Goal: Navigation & Orientation: Find specific page/section

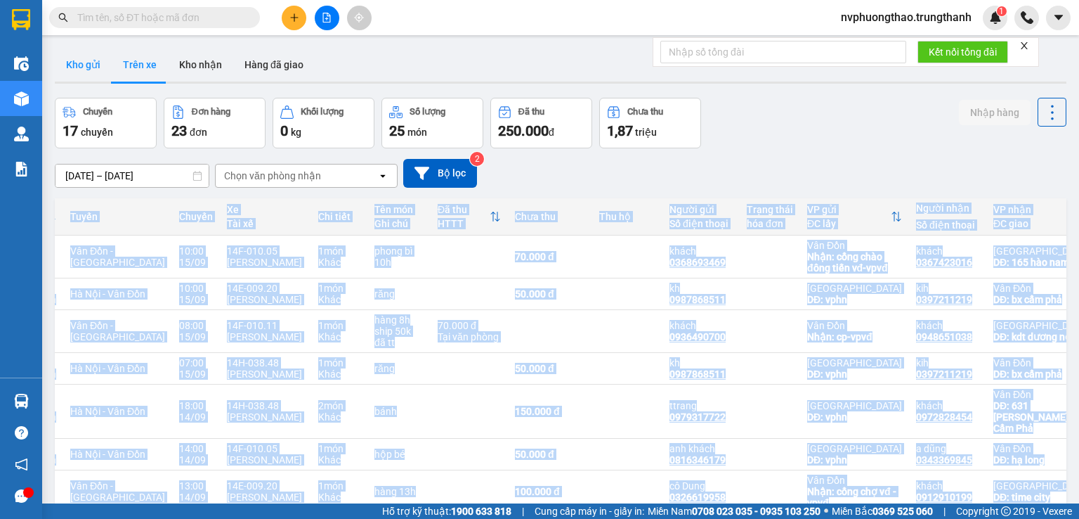
click at [55, 67] on button "Kho gửi" at bounding box center [83, 65] width 57 height 34
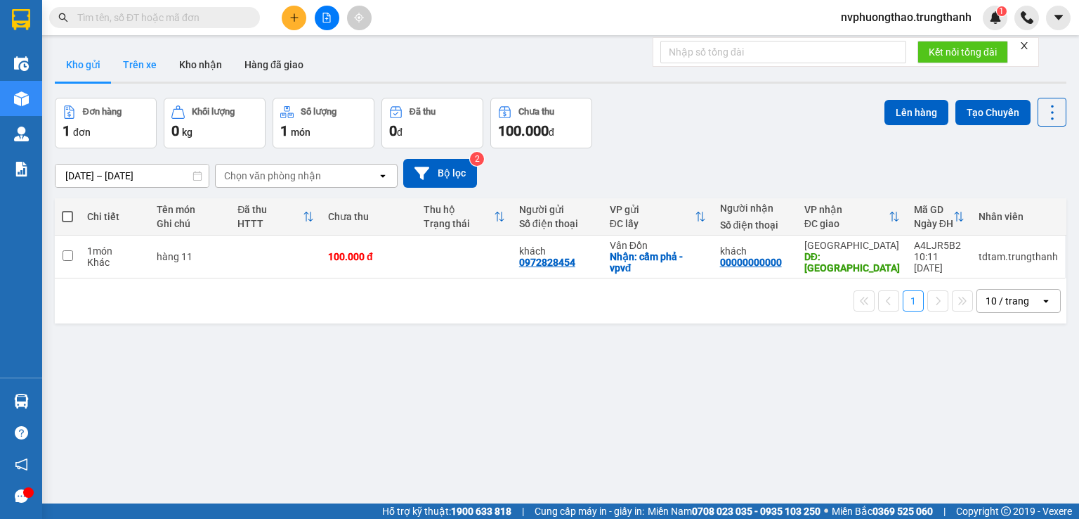
click at [133, 57] on button "Trên xe" at bounding box center [140, 65] width 56 height 34
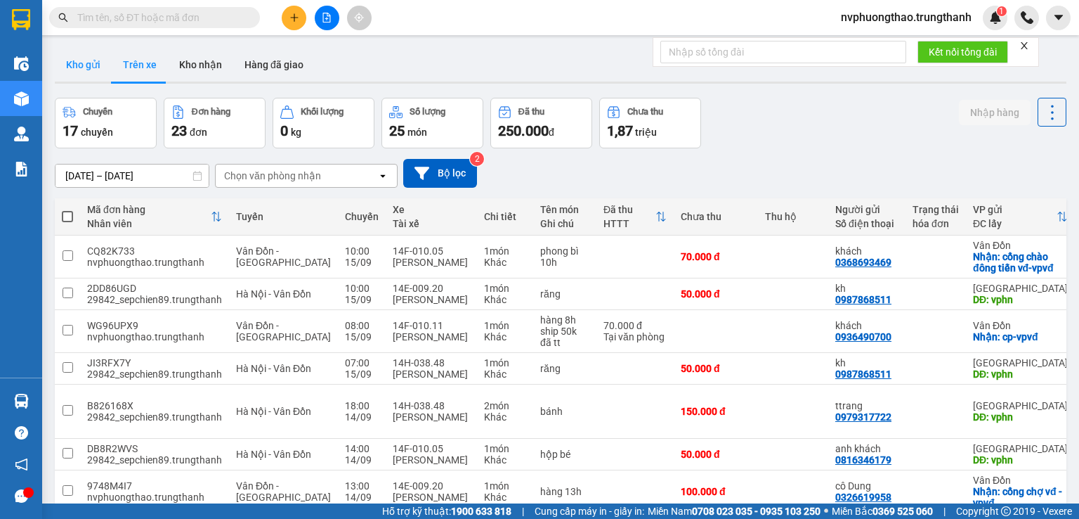
click at [73, 65] on button "Kho gửi" at bounding box center [83, 65] width 57 height 34
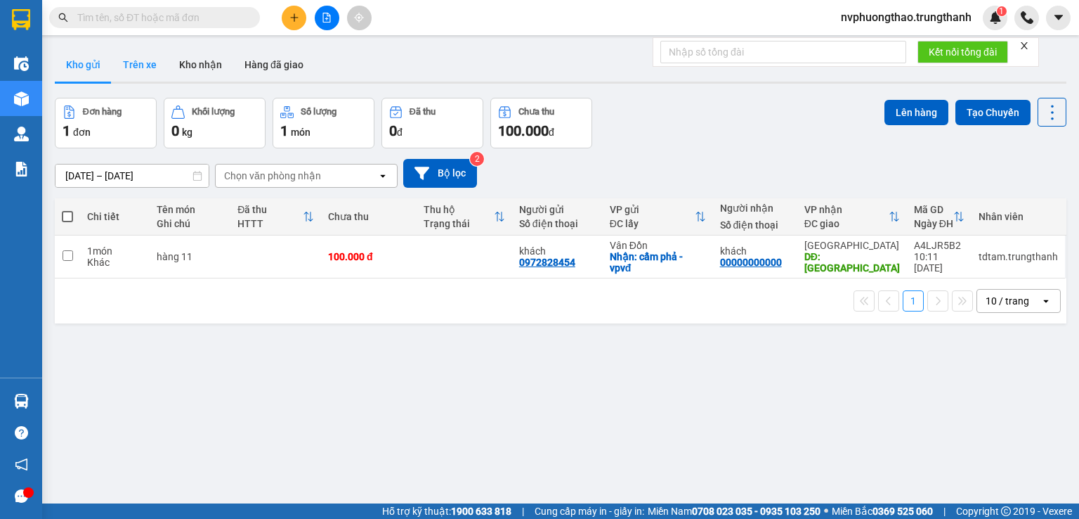
click at [148, 67] on button "Trên xe" at bounding box center [140, 65] width 56 height 34
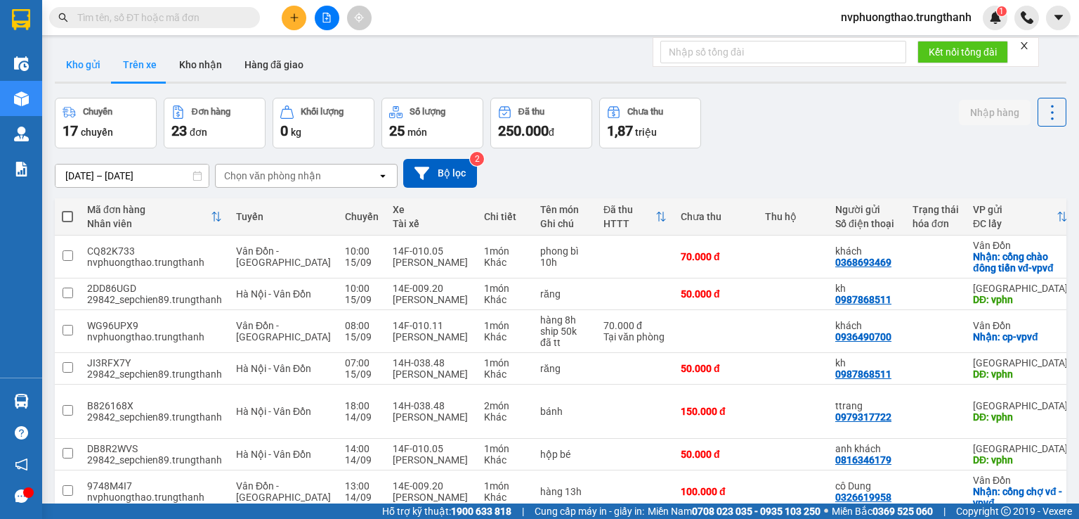
click at [99, 65] on button "Kho gửi" at bounding box center [83, 65] width 57 height 34
